Goal: Check status: Check status

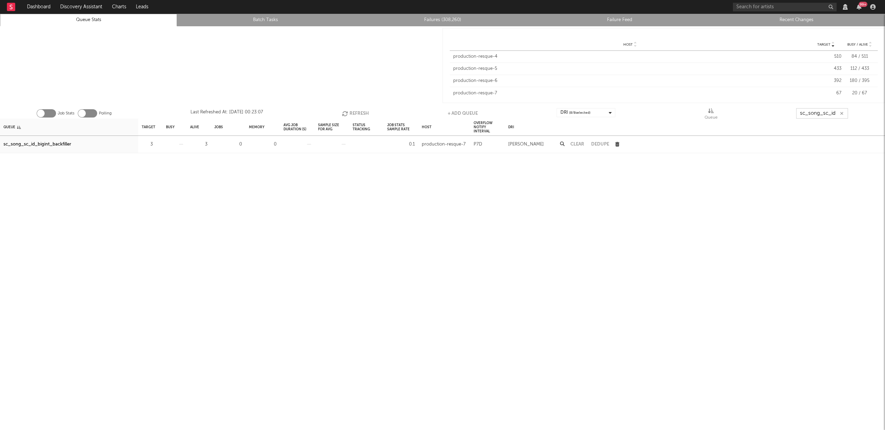
click at [822, 113] on input "sc_song_sc_id" at bounding box center [822, 113] width 52 height 10
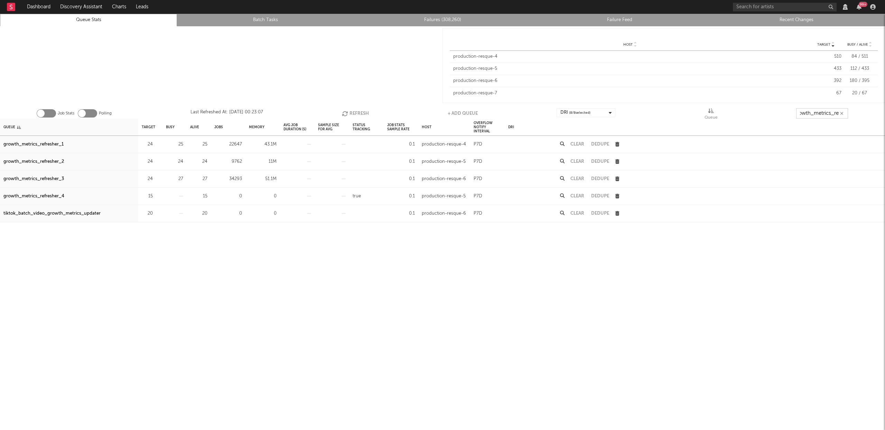
scroll to position [0, 8]
type input "growth_metrics_ref"
click at [51, 142] on div "growth_metrics_refresher_1" at bounding box center [33, 144] width 60 height 8
click at [45, 158] on div "growth_metrics_refresher_2" at bounding box center [33, 162] width 60 height 8
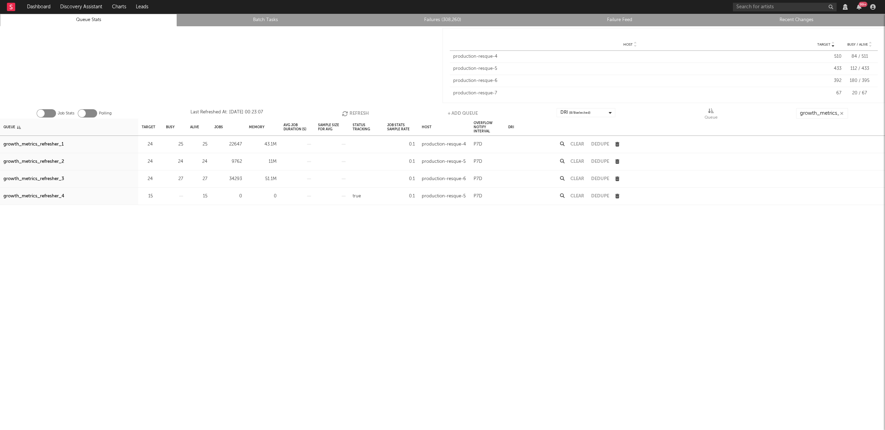
click at [46, 177] on div "growth_metrics_refresher_3" at bounding box center [33, 179] width 60 height 8
click at [351, 111] on button "Refresh" at bounding box center [355, 113] width 27 height 10
click at [350, 110] on button "Refresh" at bounding box center [355, 113] width 27 height 10
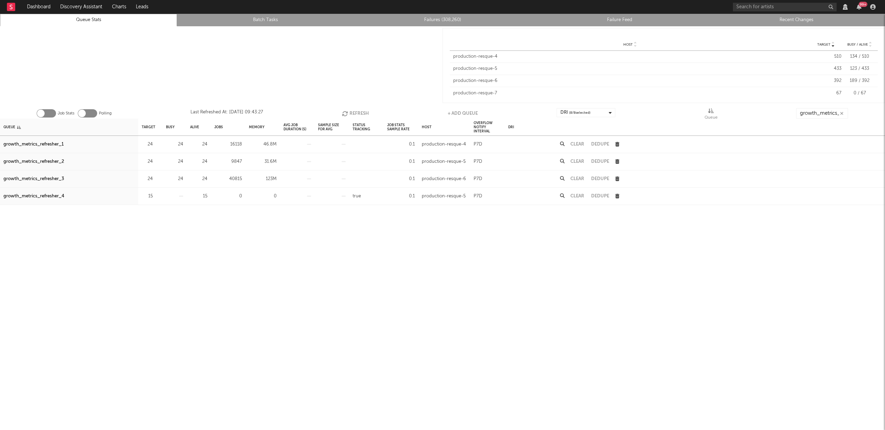
click at [572, 178] on button "Clear" at bounding box center [577, 179] width 14 height 4
click at [352, 116] on button "Refresh" at bounding box center [355, 113] width 27 height 10
click at [157, 141] on button "button" at bounding box center [156, 144] width 4 height 8
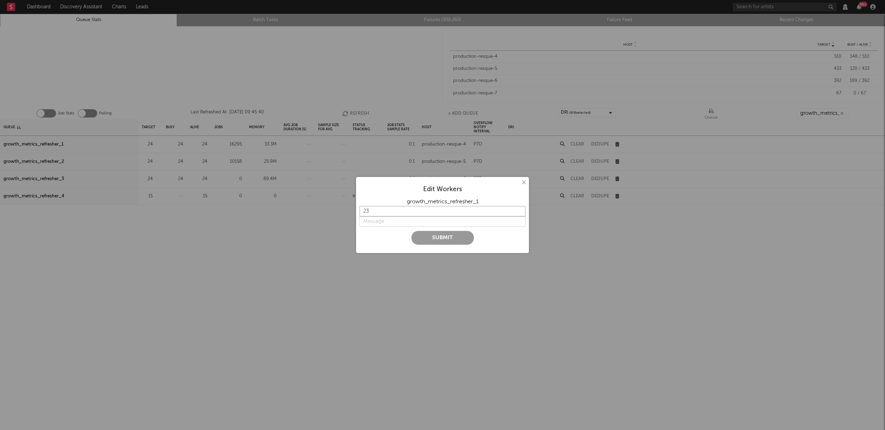
click at [519, 211] on input "23" at bounding box center [442, 211] width 166 height 10
type input "22"
click at [519, 211] on input "22" at bounding box center [442, 211] width 166 height 10
click at [374, 221] on input "string" at bounding box center [442, 221] width 166 height 10
type input "l"
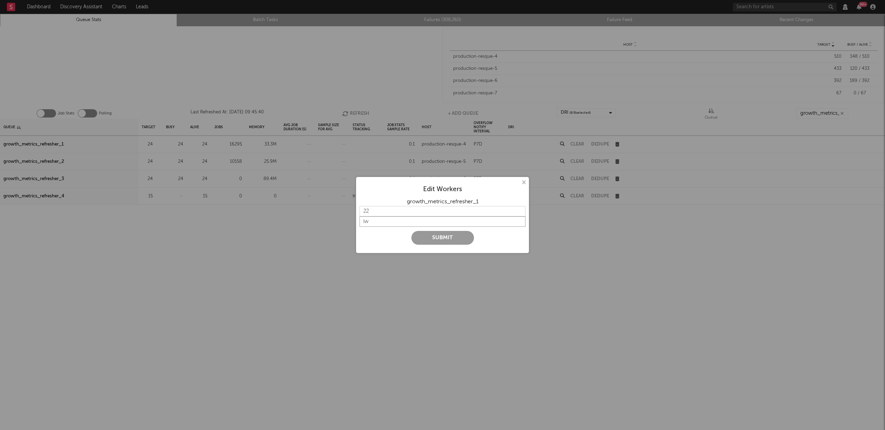
type input "l"
type input "lower"
click at [423, 237] on button "Submit" at bounding box center [442, 238] width 63 height 14
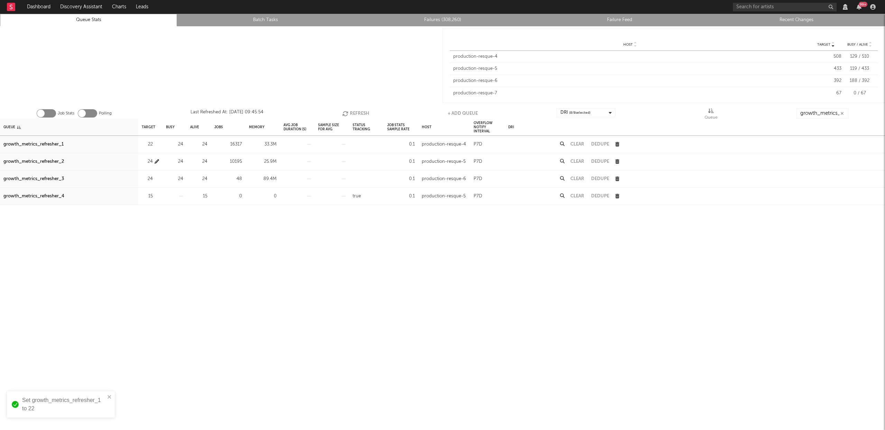
click at [157, 162] on icon "button" at bounding box center [156, 161] width 4 height 4
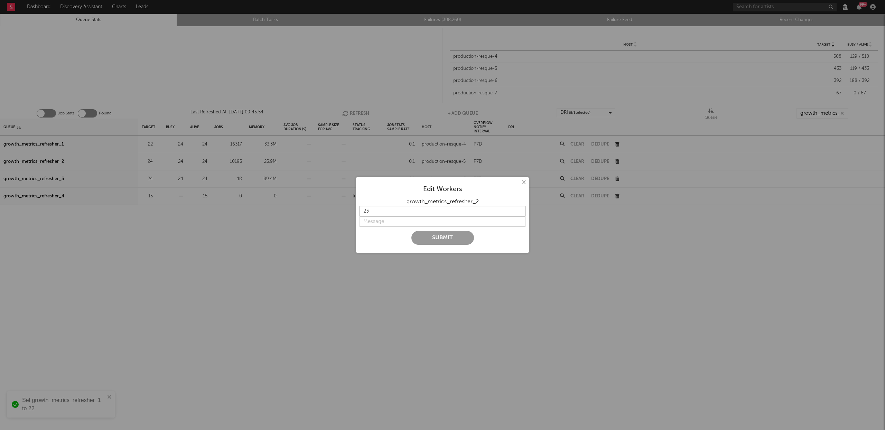
click at [520, 212] on input "23" at bounding box center [442, 211] width 166 height 10
type input "22"
click at [520, 212] on input "22" at bounding box center [442, 211] width 166 height 10
click at [407, 219] on input "string" at bounding box center [442, 221] width 166 height 10
type input "lower"
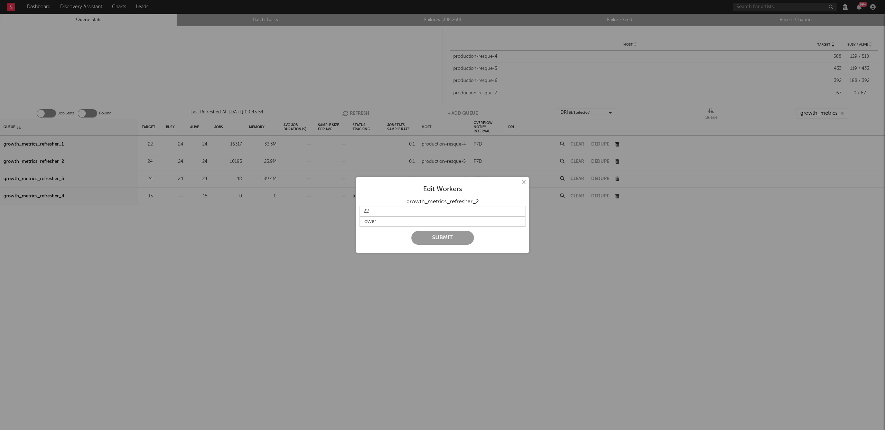
click at [433, 233] on button "Submit" at bounding box center [442, 238] width 63 height 14
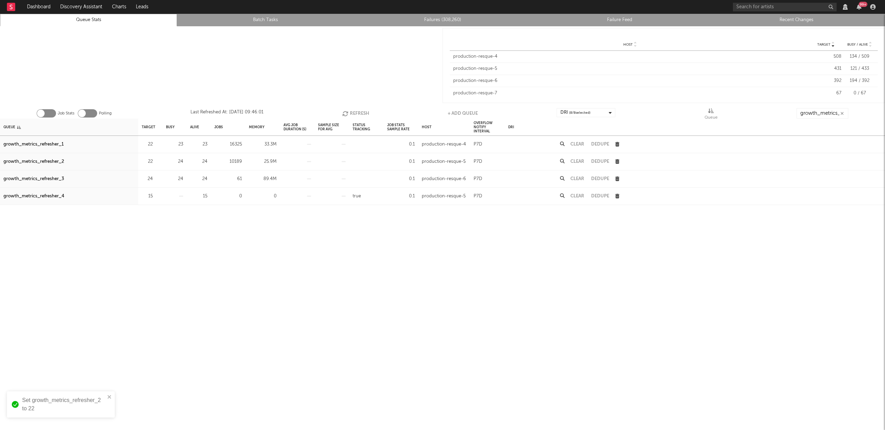
click at [357, 110] on button "Refresh" at bounding box center [355, 113] width 27 height 10
click at [356, 112] on button "Refresh" at bounding box center [355, 113] width 27 height 10
click at [582, 144] on button "Clear" at bounding box center [577, 144] width 14 height 4
click at [363, 114] on button "Refresh" at bounding box center [355, 113] width 27 height 10
click at [360, 112] on button "Refresh" at bounding box center [355, 113] width 27 height 10
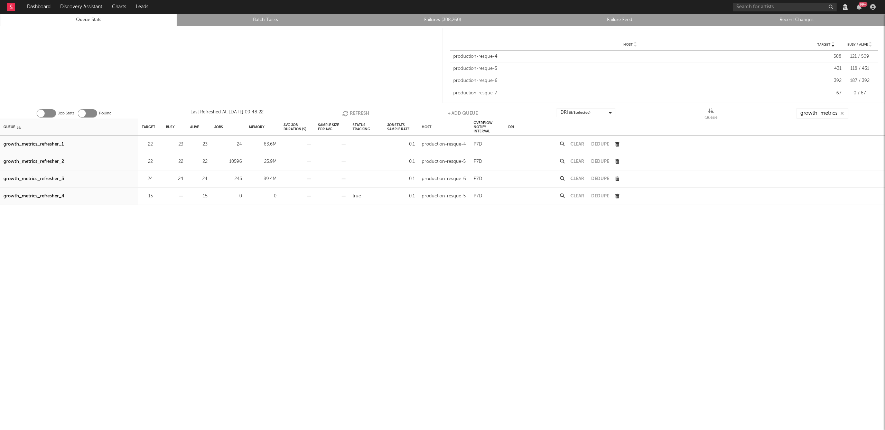
click at [352, 112] on button "Refresh" at bounding box center [355, 113] width 27 height 10
click at [53, 180] on div "growth_metrics_refresher_3" at bounding box center [33, 179] width 60 height 8
click at [351, 112] on button "Refresh" at bounding box center [354, 113] width 27 height 10
click at [350, 111] on button "Refresh" at bounding box center [354, 113] width 27 height 10
click at [800, 116] on input "growth_metrics_ref" at bounding box center [822, 113] width 52 height 10
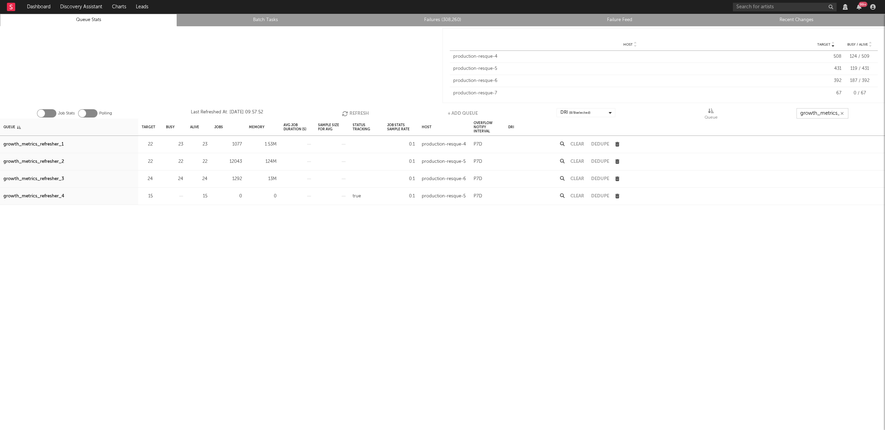
click at [800, 116] on input "growth_metrics_ref" at bounding box center [822, 113] width 52 height 10
click at [801, 116] on input "growth_metrics_ref" at bounding box center [822, 113] width 52 height 10
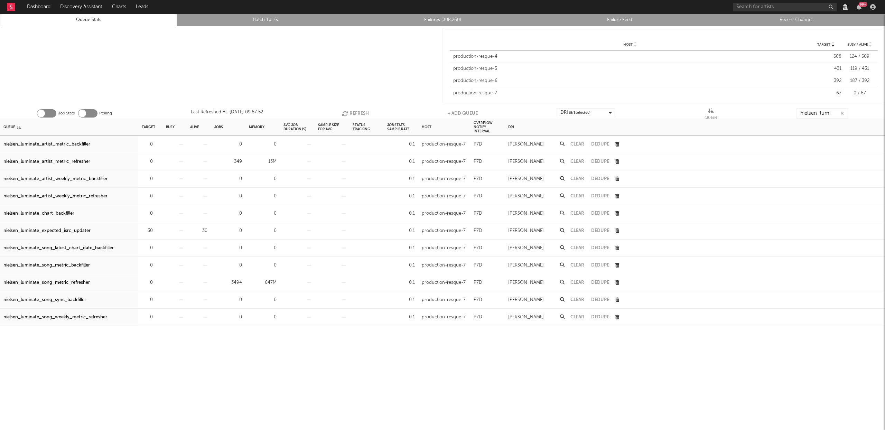
click at [575, 158] on div "Clear" at bounding box center [577, 161] width 21 height 17
click at [576, 159] on div "Clear" at bounding box center [577, 161] width 21 height 17
click at [576, 161] on button "Clear" at bounding box center [577, 161] width 14 height 4
click at [576, 282] on button "Clear" at bounding box center [577, 282] width 14 height 4
click at [828, 115] on input "nielsen_lumi" at bounding box center [822, 113] width 52 height 10
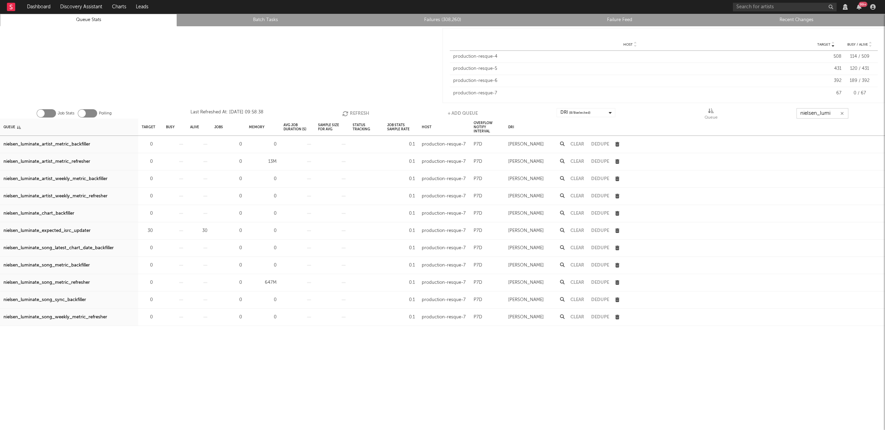
click at [828, 115] on input "nielsen_lumi" at bounding box center [822, 113] width 52 height 10
type input "s"
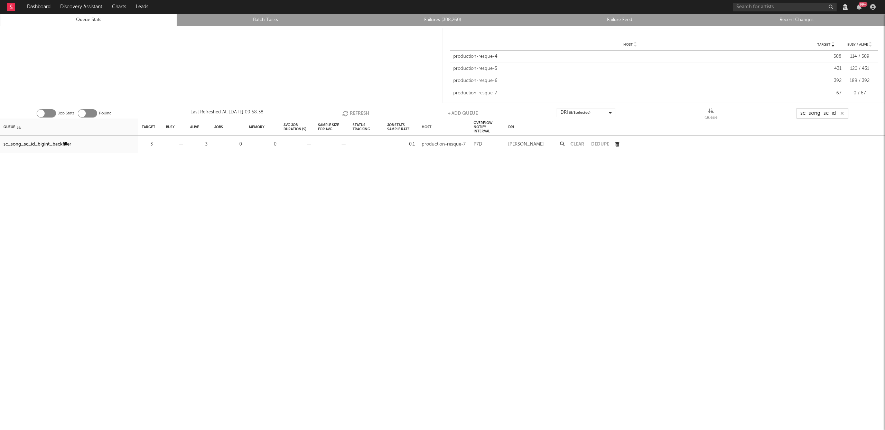
click at [347, 114] on icon "button" at bounding box center [346, 114] width 8 height 6
type input "sc_song_sc_id"
click at [350, 113] on button "Refresh" at bounding box center [355, 113] width 27 height 10
click at [364, 113] on button "Refresh" at bounding box center [355, 113] width 27 height 10
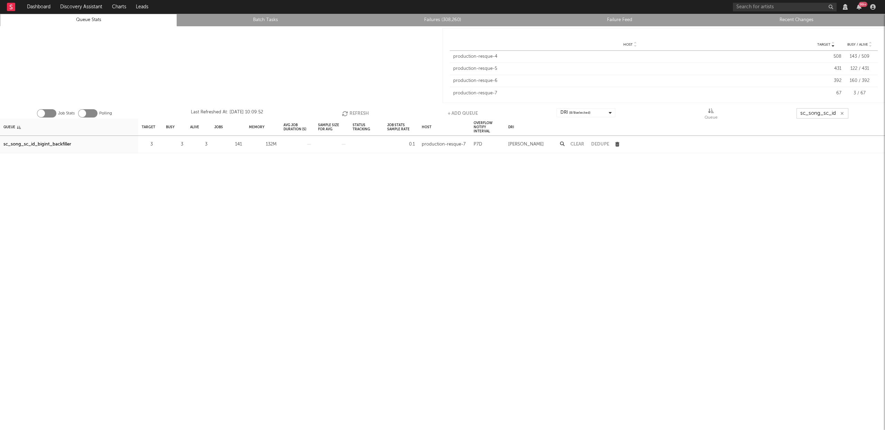
click at [364, 113] on button "Refresh" at bounding box center [355, 113] width 27 height 10
click at [354, 114] on button "Refresh" at bounding box center [355, 113] width 27 height 10
click at [359, 114] on button "Refresh" at bounding box center [354, 113] width 27 height 10
click at [348, 115] on button "Refresh" at bounding box center [354, 113] width 27 height 10
click at [343, 112] on icon "button" at bounding box center [345, 114] width 8 height 6
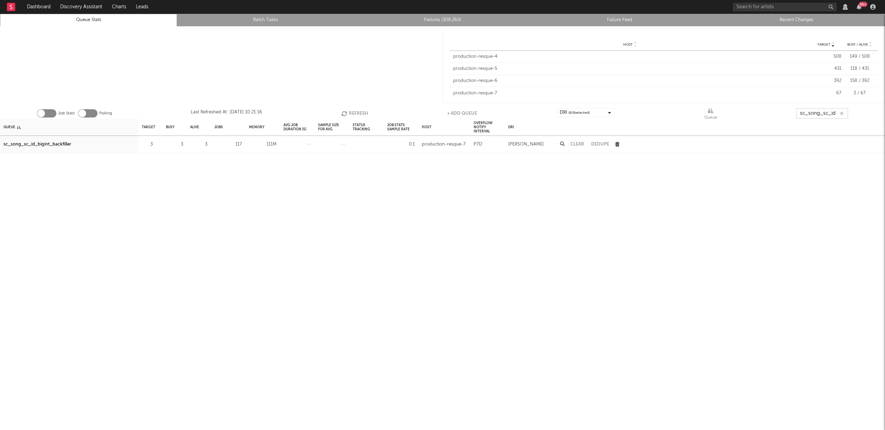
click at [350, 111] on button "Refresh" at bounding box center [354, 113] width 27 height 10
click at [349, 111] on button "Refresh" at bounding box center [354, 113] width 27 height 10
click at [348, 111] on button "Refresh" at bounding box center [355, 113] width 27 height 10
click at [348, 113] on button "Refresh" at bounding box center [355, 113] width 27 height 10
click at [348, 110] on button "Refresh" at bounding box center [355, 113] width 27 height 10
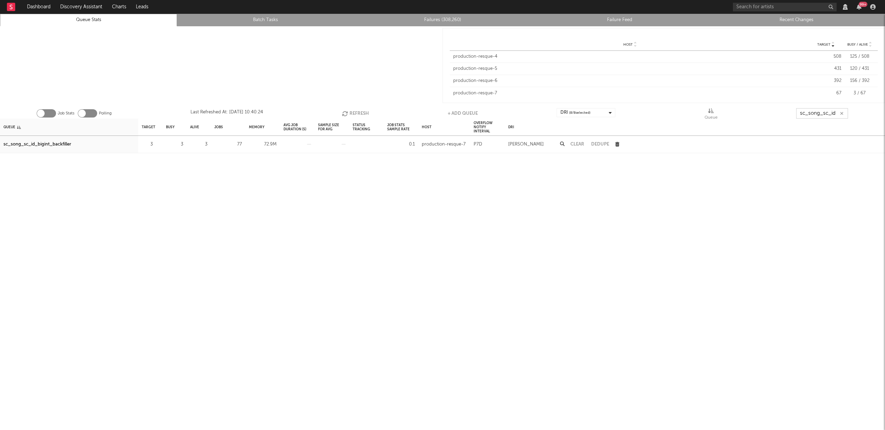
click at [354, 110] on button "Refresh" at bounding box center [355, 113] width 27 height 10
click at [354, 112] on button "Refresh" at bounding box center [355, 113] width 27 height 10
click at [354, 111] on button "Refresh" at bounding box center [355, 113] width 27 height 10
click at [351, 114] on button "Refresh" at bounding box center [355, 113] width 27 height 10
click at [349, 110] on button "Refresh" at bounding box center [355, 113] width 27 height 10
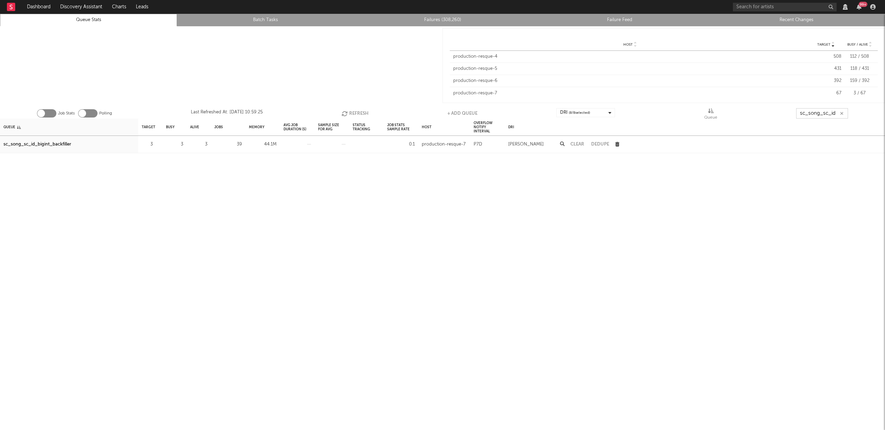
click at [351, 111] on button "Refresh" at bounding box center [354, 113] width 27 height 10
click at [348, 115] on button "Refresh" at bounding box center [354, 113] width 27 height 10
click at [349, 114] on button "Refresh" at bounding box center [353, 113] width 27 height 10
click at [347, 111] on button "Refresh" at bounding box center [354, 113] width 27 height 10
click at [347, 112] on button "Refresh" at bounding box center [353, 113] width 27 height 10
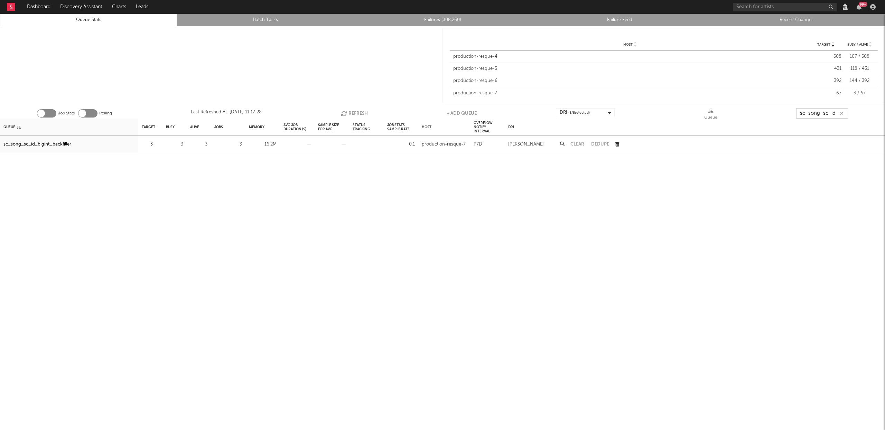
click at [354, 114] on button "Refresh" at bounding box center [354, 113] width 27 height 10
click at [347, 111] on button "Refresh" at bounding box center [354, 113] width 27 height 10
click at [346, 111] on icon "button" at bounding box center [345, 114] width 8 height 6
click at [347, 111] on button "Refresh" at bounding box center [354, 113] width 27 height 10
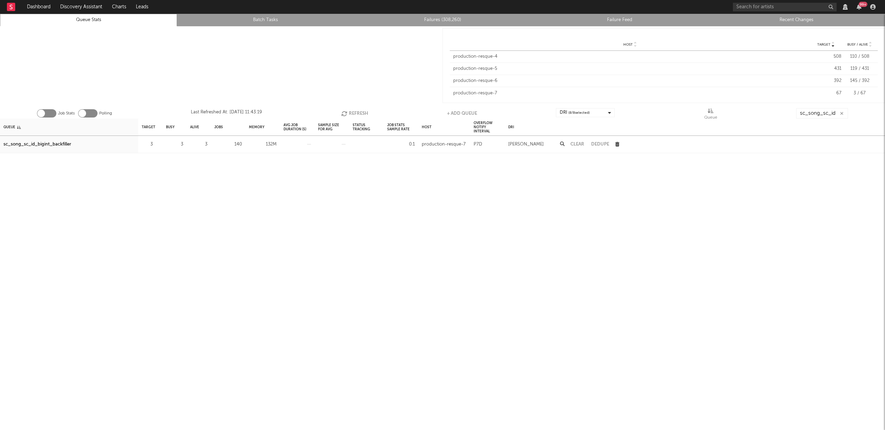
click at [356, 107] on div "Job Stats Polling Last Refreshed At: Sep 5 11:43:19 Refresh + Add Queue DRI ( 8…" at bounding box center [442, 112] width 885 height 14
click at [356, 109] on button "Refresh" at bounding box center [354, 113] width 27 height 10
click at [365, 113] on button "Refresh" at bounding box center [354, 113] width 27 height 10
click at [353, 111] on button "Refresh" at bounding box center [354, 113] width 27 height 10
click at [350, 113] on button "Refresh" at bounding box center [354, 113] width 27 height 10
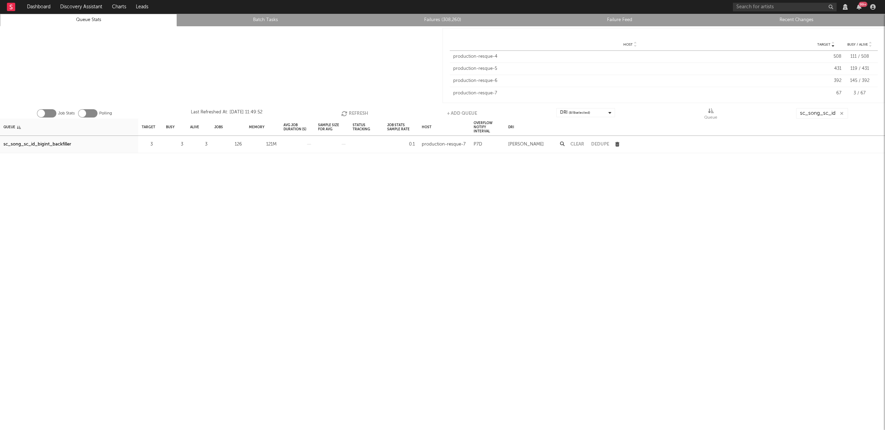
click at [350, 113] on button "Refresh" at bounding box center [354, 113] width 27 height 10
click at [346, 113] on icon "button" at bounding box center [345, 114] width 8 height 6
click at [350, 113] on button "Refresh" at bounding box center [353, 113] width 27 height 10
click at [348, 112] on button "Refresh" at bounding box center [354, 113] width 27 height 10
click at [346, 114] on icon "button" at bounding box center [346, 114] width 8 height 6
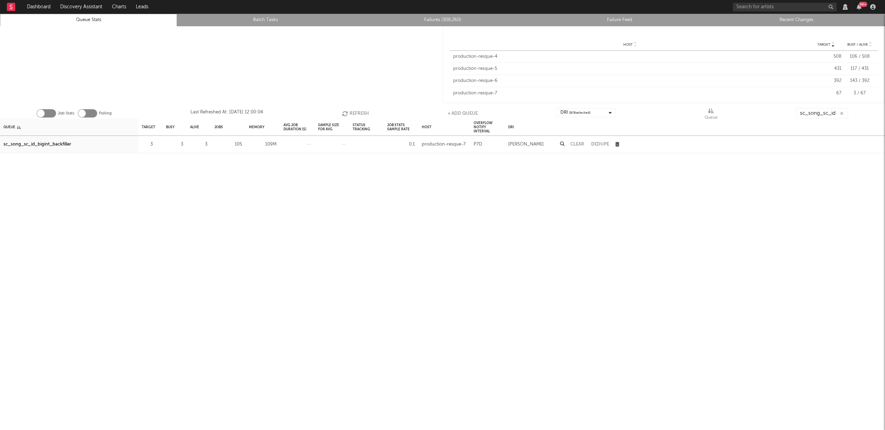
click at [354, 109] on button "Refresh" at bounding box center [355, 113] width 27 height 10
click at [354, 112] on button "Refresh" at bounding box center [354, 113] width 27 height 10
click at [350, 111] on button "Refresh" at bounding box center [354, 113] width 27 height 10
click at [173, 43] on div at bounding box center [221, 65] width 442 height 78
click at [348, 112] on button "Refresh" at bounding box center [354, 113] width 27 height 10
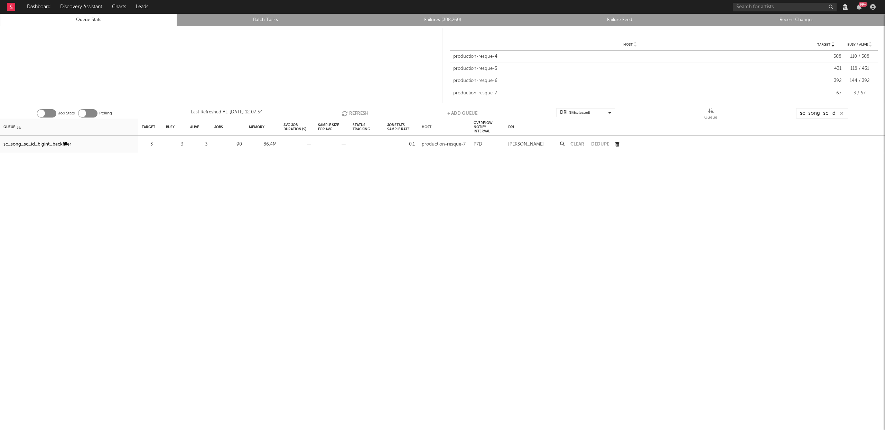
click at [349, 114] on button "Refresh" at bounding box center [354, 113] width 27 height 10
click at [361, 112] on button "Refresh" at bounding box center [355, 113] width 27 height 10
click at [355, 111] on button "Refresh" at bounding box center [353, 113] width 27 height 10
click at [349, 111] on button "Refresh" at bounding box center [354, 113] width 27 height 10
click at [356, 112] on button "Refresh" at bounding box center [354, 113] width 27 height 10
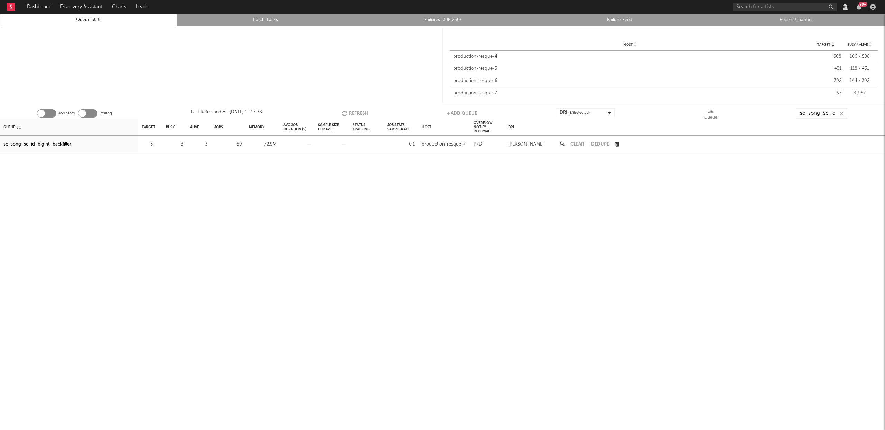
click at [356, 112] on button "Refresh" at bounding box center [354, 113] width 27 height 10
click at [354, 113] on button "Refresh" at bounding box center [354, 113] width 27 height 10
click at [351, 112] on button "Refresh" at bounding box center [354, 113] width 27 height 10
click at [346, 109] on button "Refresh" at bounding box center [354, 113] width 27 height 10
click at [357, 114] on button "Refresh" at bounding box center [354, 113] width 27 height 10
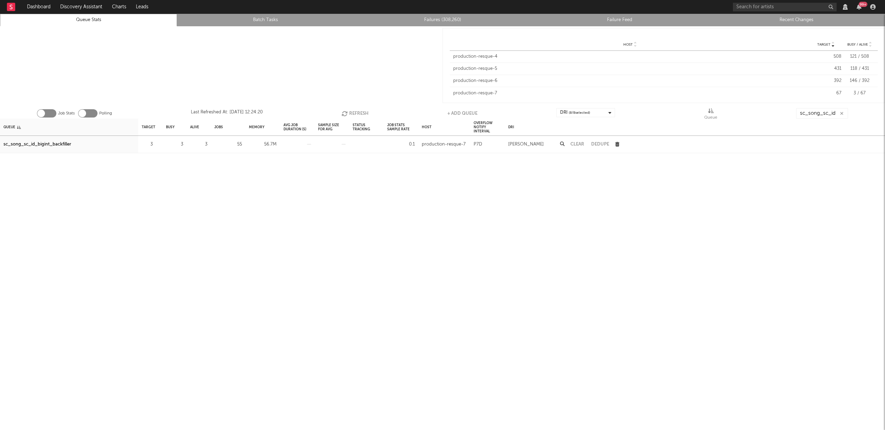
click at [354, 114] on button "Refresh" at bounding box center [354, 113] width 27 height 10
click at [349, 112] on button "Refresh" at bounding box center [354, 113] width 27 height 10
click at [360, 110] on button "Refresh" at bounding box center [354, 113] width 27 height 10
click at [349, 113] on button "Refresh" at bounding box center [355, 113] width 27 height 10
click at [345, 112] on icon "button" at bounding box center [346, 114] width 8 height 6
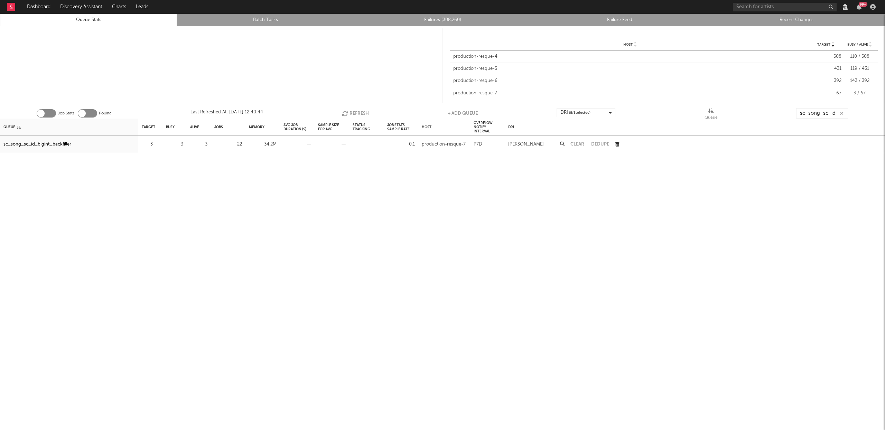
click at [355, 110] on button "Refresh" at bounding box center [355, 113] width 27 height 10
click at [360, 112] on button "Refresh" at bounding box center [354, 113] width 27 height 10
click at [351, 114] on button "Refresh" at bounding box center [354, 113] width 27 height 10
click at [354, 114] on button "Refresh" at bounding box center [355, 113] width 27 height 10
